Goal: Task Accomplishment & Management: Manage account settings

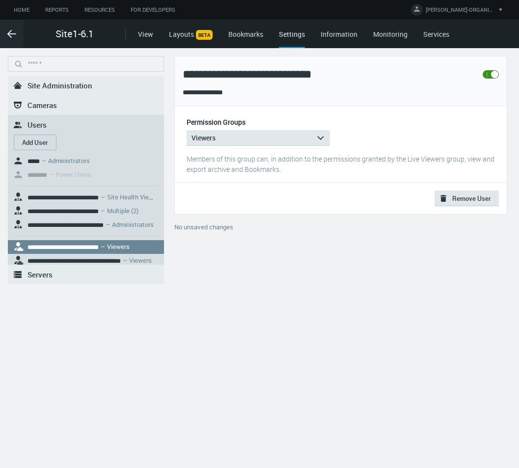
click at [91, 80] on link ".st0{fill-rule:evenodd;clip-rule:evenodd;fill:#2B383F;} Site Administration" at bounding box center [86, 86] width 156 height 20
